Goal: Transaction & Acquisition: Purchase product/service

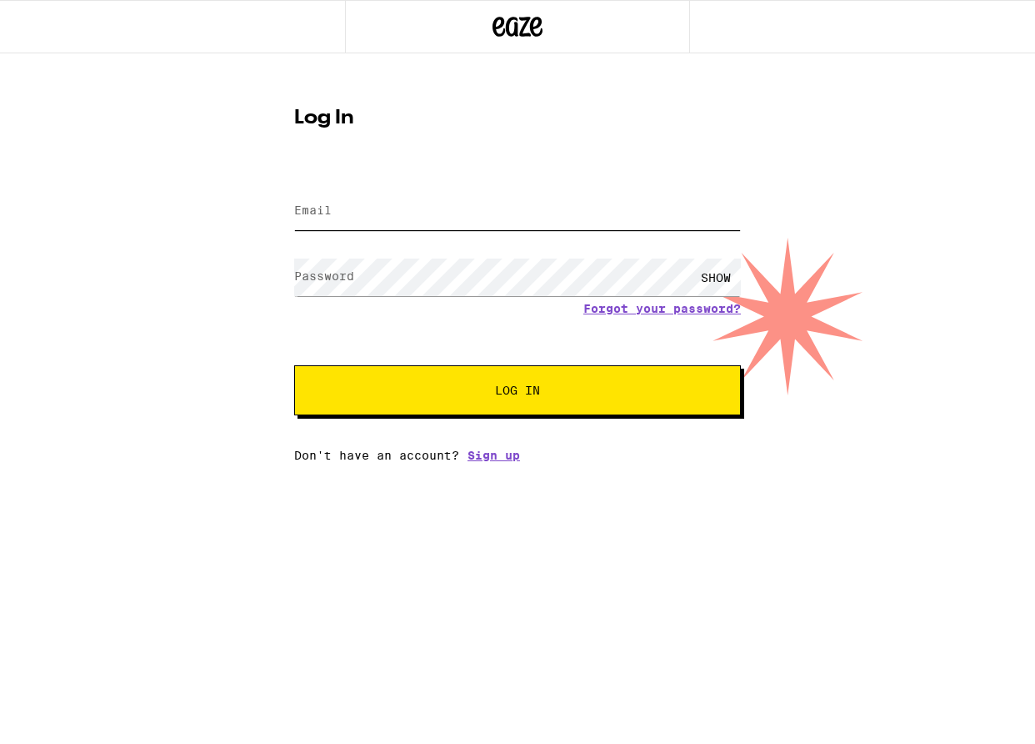
type input "[EMAIL_ADDRESS][DOMAIN_NAME]"
click at [379, 405] on button "Log In" at bounding box center [517, 390] width 447 height 50
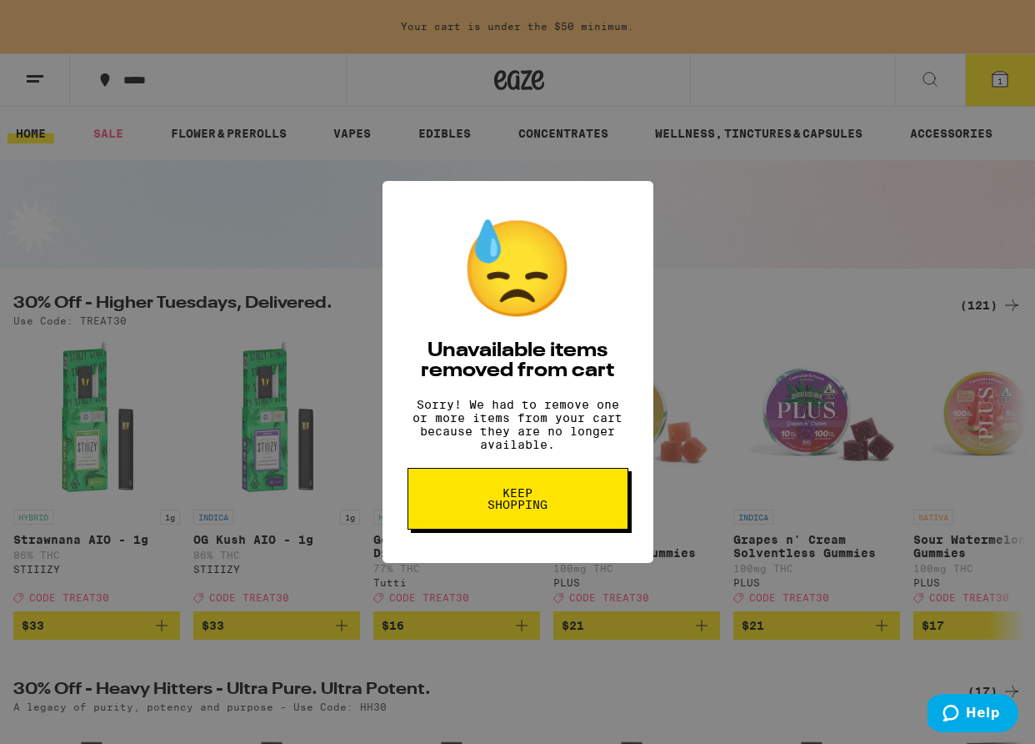
click at [682, 308] on div "😓 Unavailable items removed from cart Sorry! We had to remove one or more items…" at bounding box center [517, 372] width 1035 height 744
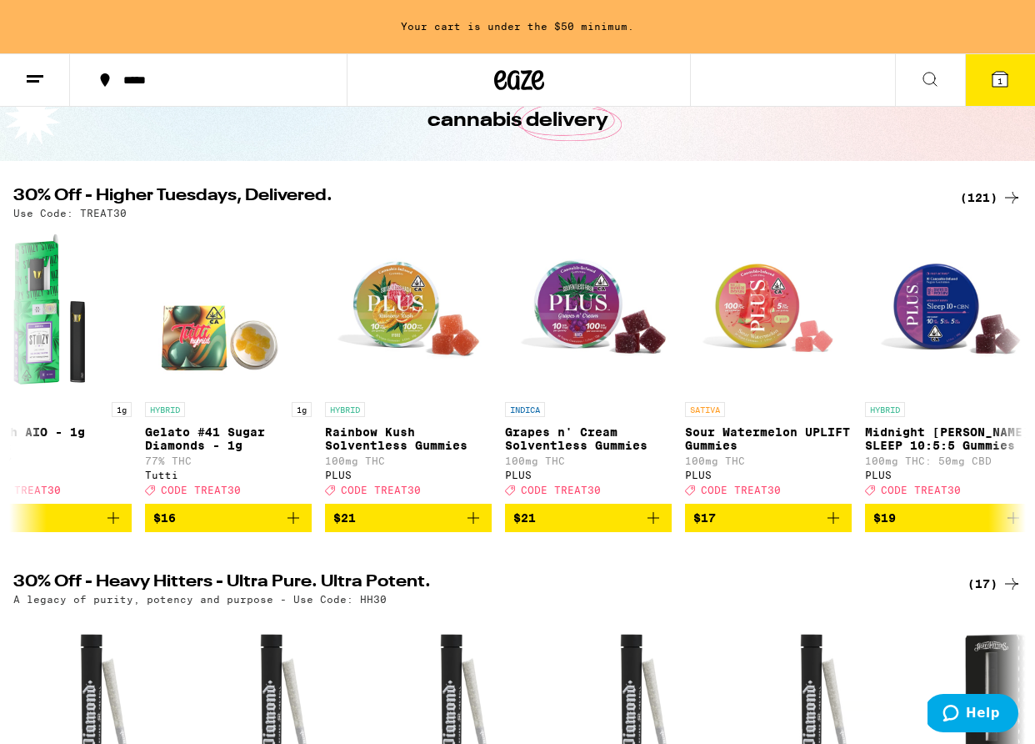
click at [968, 193] on div "(121)" at bounding box center [991, 198] width 62 height 20
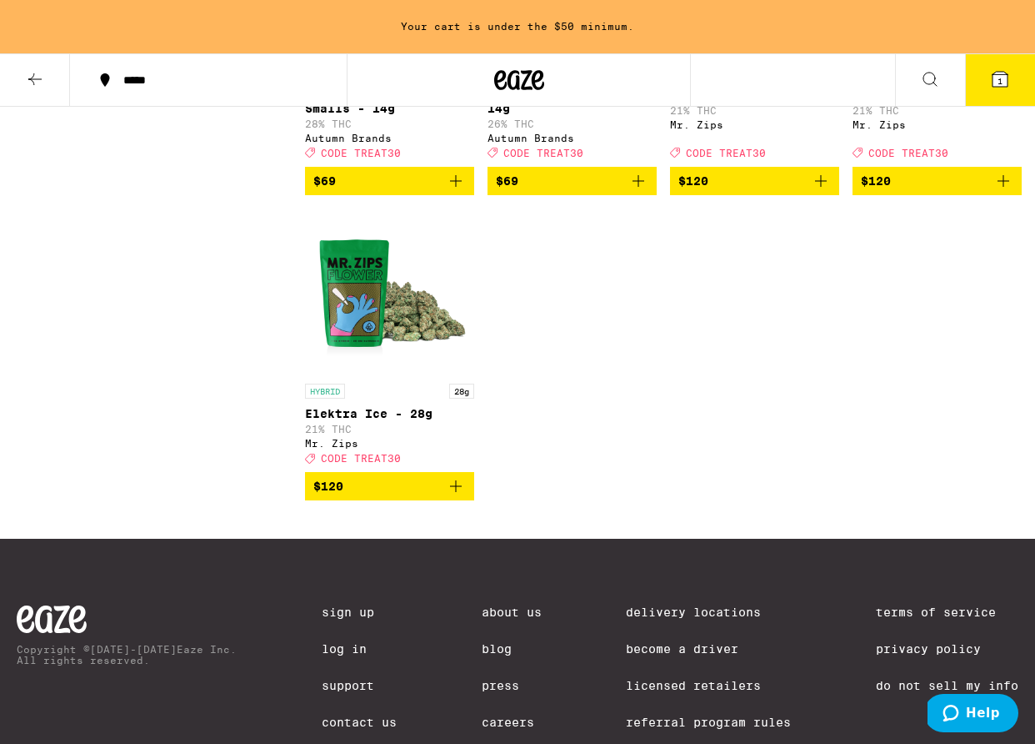
scroll to position [9634, 0]
